Goal: Information Seeking & Learning: Learn about a topic

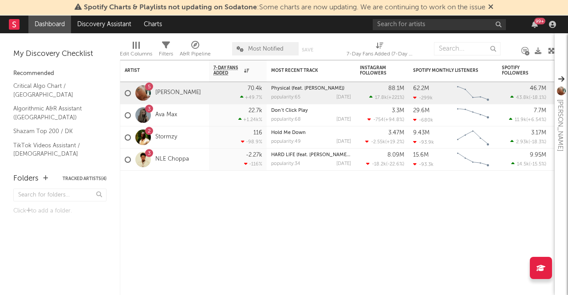
click at [491, 7] on icon at bounding box center [490, 6] width 5 height 7
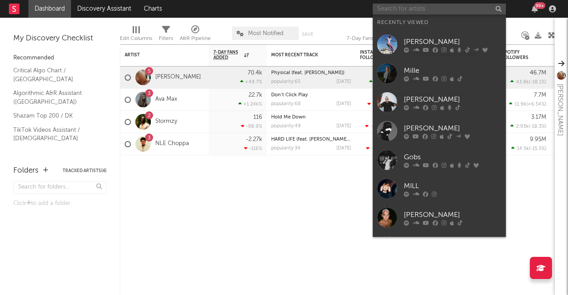
click at [401, 11] on input "text" at bounding box center [438, 9] width 133 height 11
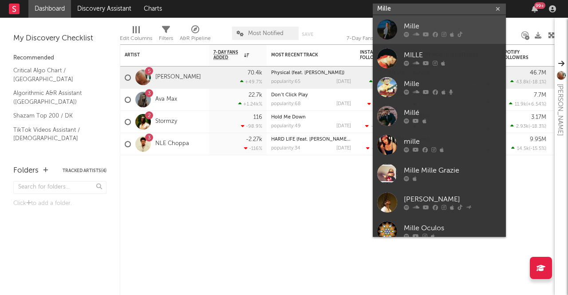
type input "Mille"
click at [404, 26] on div "Mille" at bounding box center [453, 26] width 98 height 11
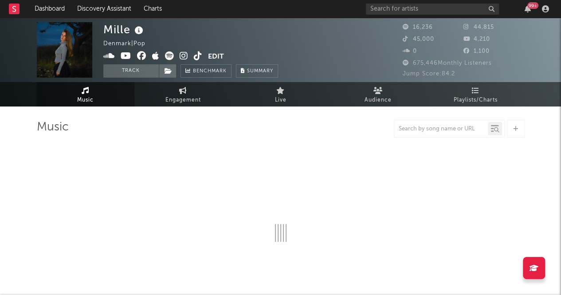
select select "6m"
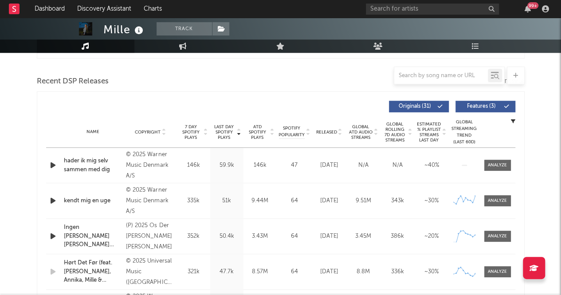
scroll to position [297, 0]
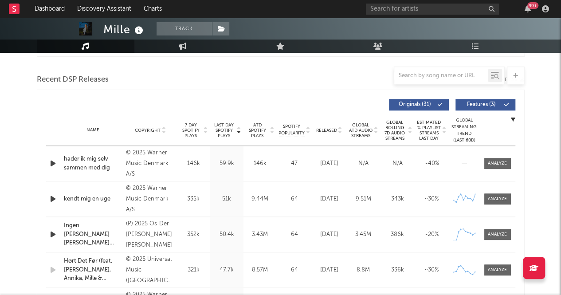
click at [86, 47] on icon at bounding box center [86, 46] width 8 height 7
click at [188, 46] on link "Engagement" at bounding box center [183, 45] width 98 height 13
select select "1w"
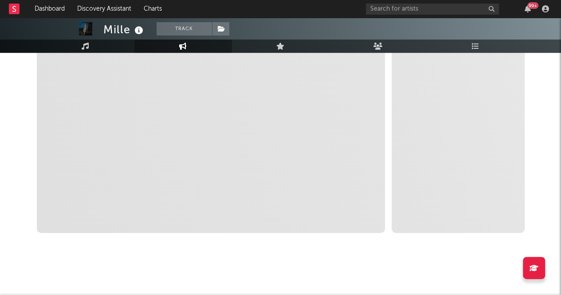
scroll to position [188, 0]
select select "1m"
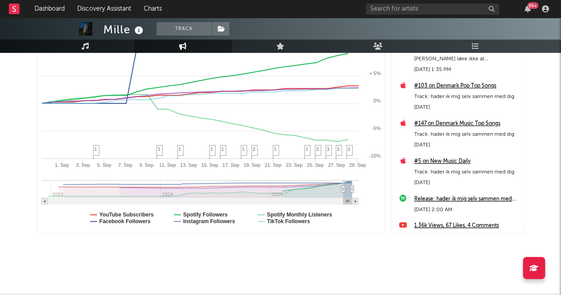
scroll to position [0, 0]
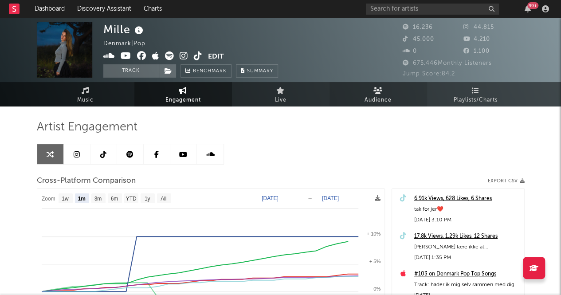
click at [375, 95] on span "Audience" at bounding box center [377, 100] width 27 height 11
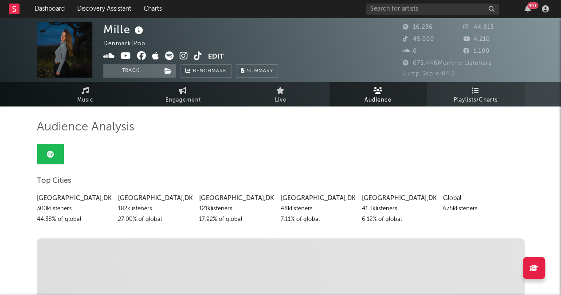
click at [494, 95] on span "Playlists/Charts" at bounding box center [476, 100] width 44 height 11
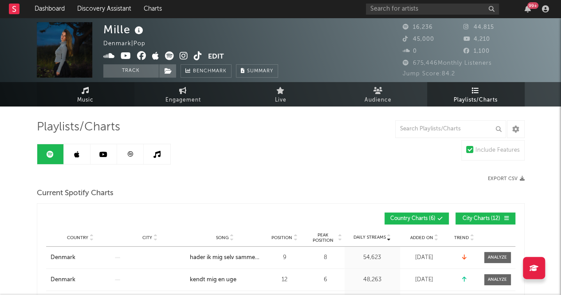
click at [95, 92] on link "Music" at bounding box center [86, 94] width 98 height 24
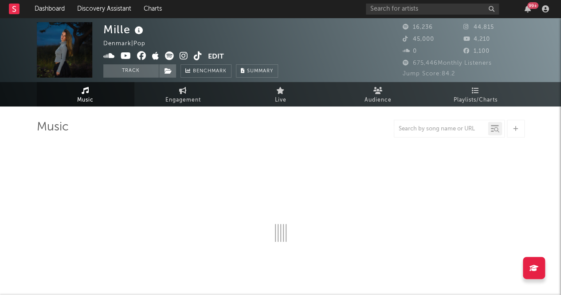
select select "6m"
